Goal: Navigation & Orientation: Find specific page/section

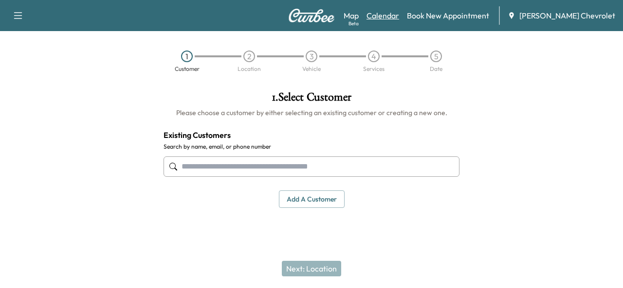
click at [399, 16] on link "Calendar" at bounding box center [382, 16] width 33 height 12
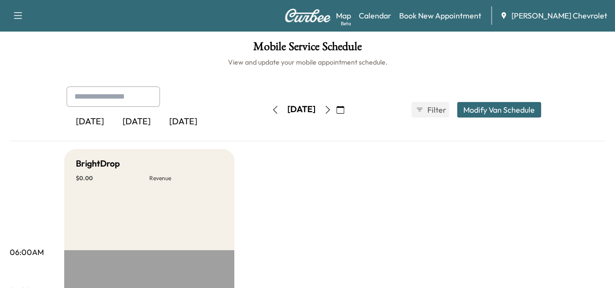
click at [332, 113] on icon "button" at bounding box center [328, 110] width 8 height 8
click at [336, 113] on div "[DATE]" at bounding box center [301, 110] width 69 height 16
click at [336, 113] on button "button" at bounding box center [328, 110] width 17 height 16
click at [332, 113] on icon "button" at bounding box center [328, 110] width 8 height 8
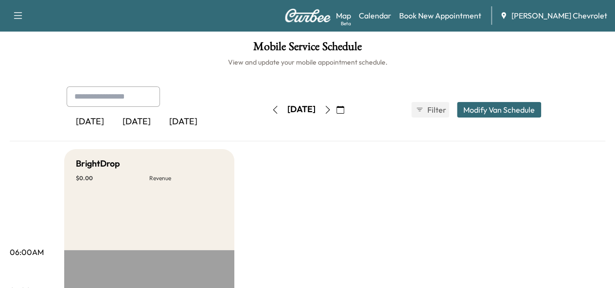
click at [113, 126] on div "[DATE]" at bounding box center [136, 122] width 47 height 22
click at [332, 107] on icon "button" at bounding box center [328, 110] width 8 height 8
click at [271, 107] on icon "button" at bounding box center [275, 110] width 8 height 8
